Goal: Check status: Check status

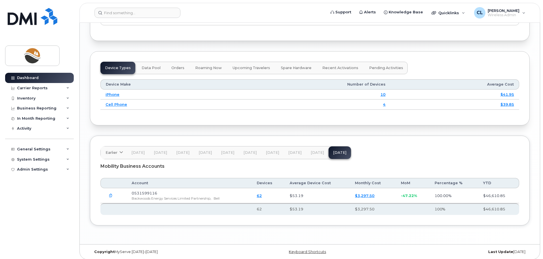
scroll to position [718, 0]
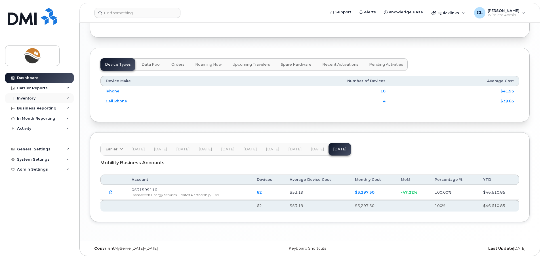
click at [28, 99] on div "Inventory" at bounding box center [26, 98] width 18 height 5
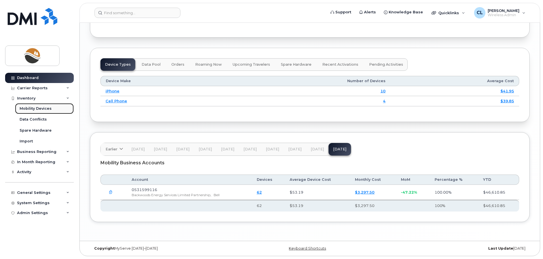
click at [30, 108] on div "Mobility Devices" at bounding box center [36, 108] width 32 height 5
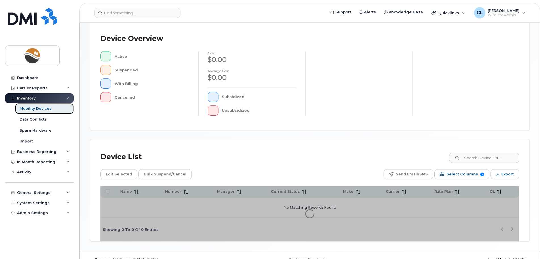
scroll to position [132, 0]
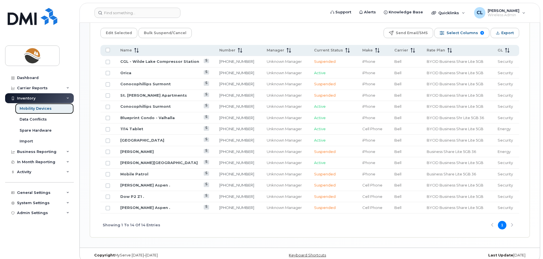
scroll to position [298, 0]
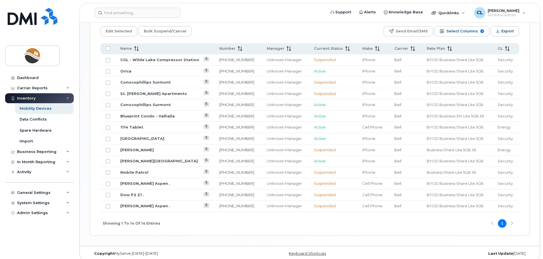
click at [234, 18] on header "Support Alerts Knowledge Base Quicklinks Suspend / Cancel Device Change SIM Car…" at bounding box center [309, 13] width 461 height 20
click at [125, 69] on link "Orica" at bounding box center [125, 71] width 11 height 5
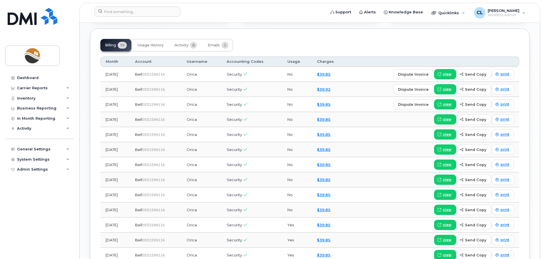
scroll to position [454, 0]
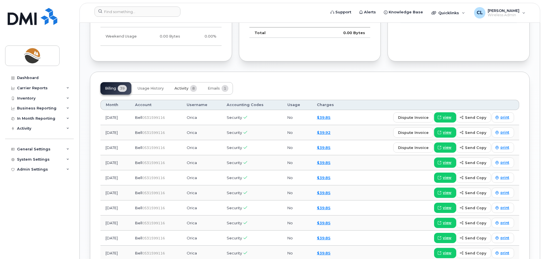
click at [182, 91] on button "Activity 8" at bounding box center [185, 88] width 31 height 12
